Goal: Check status: Check status

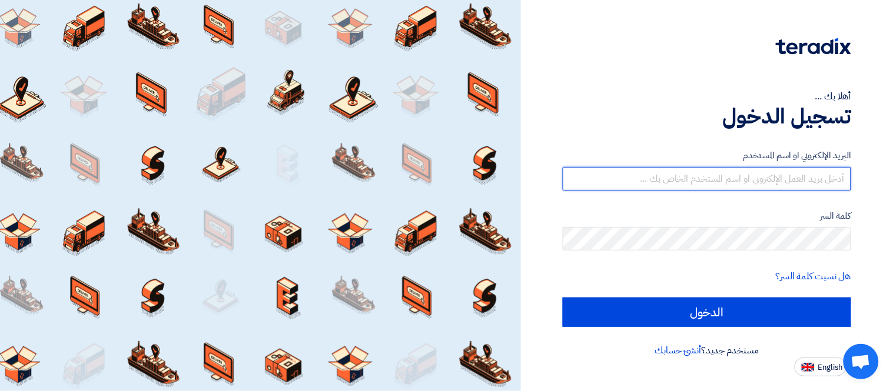
click at [715, 172] on input "text" at bounding box center [706, 179] width 288 height 24
type input "george.azmy@eaec.com.eg"
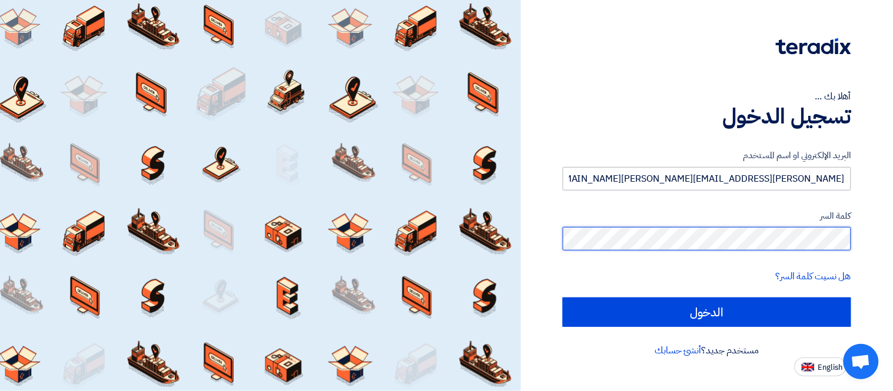
click at [562, 298] on input "الدخول" at bounding box center [706, 312] width 288 height 29
type input "Sign in"
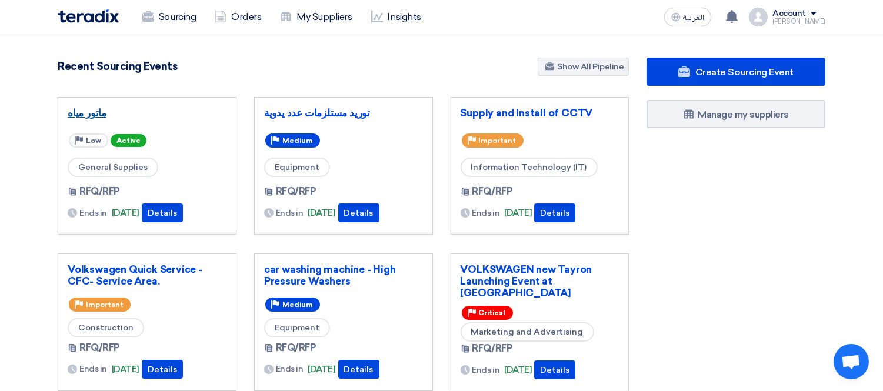
click at [86, 111] on link "ماتور مياه" at bounding box center [147, 113] width 159 height 12
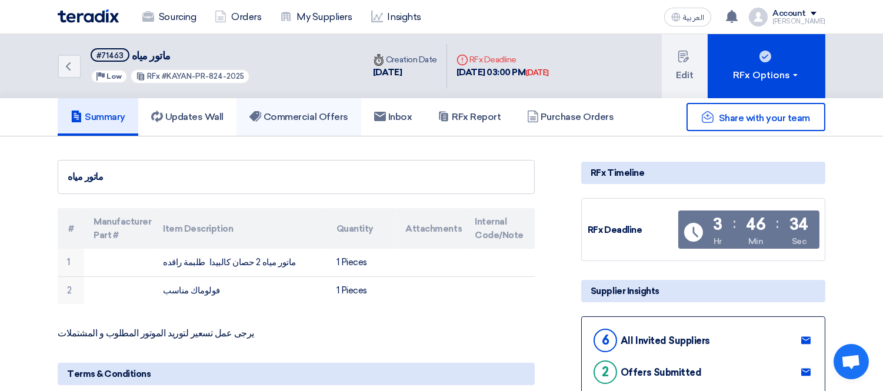
click at [303, 115] on h5 "Commercial Offers" at bounding box center [298, 117] width 99 height 12
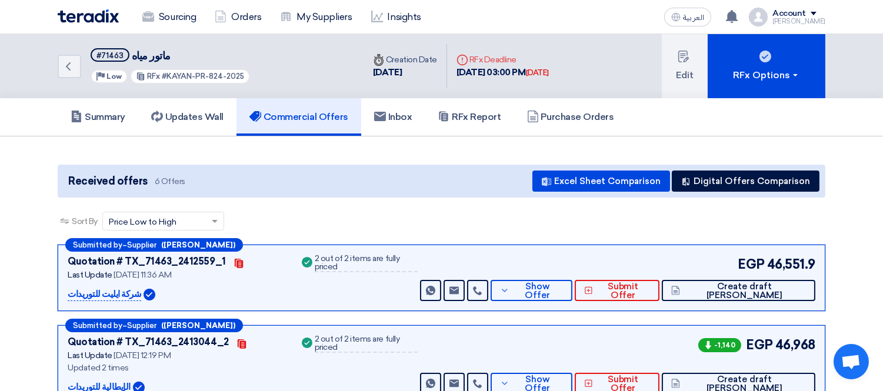
click at [410, 213] on div "Sort By Sort by × Price Low to High ×" at bounding box center [442, 228] width 768 height 33
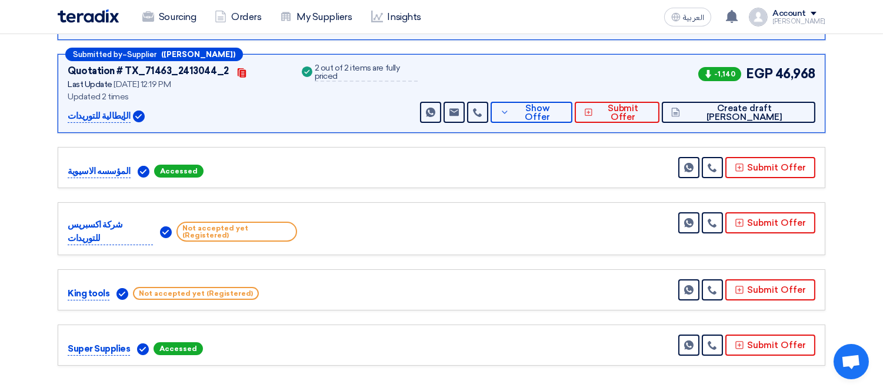
scroll to position [269, 0]
